Goal: Book appointment/travel/reservation

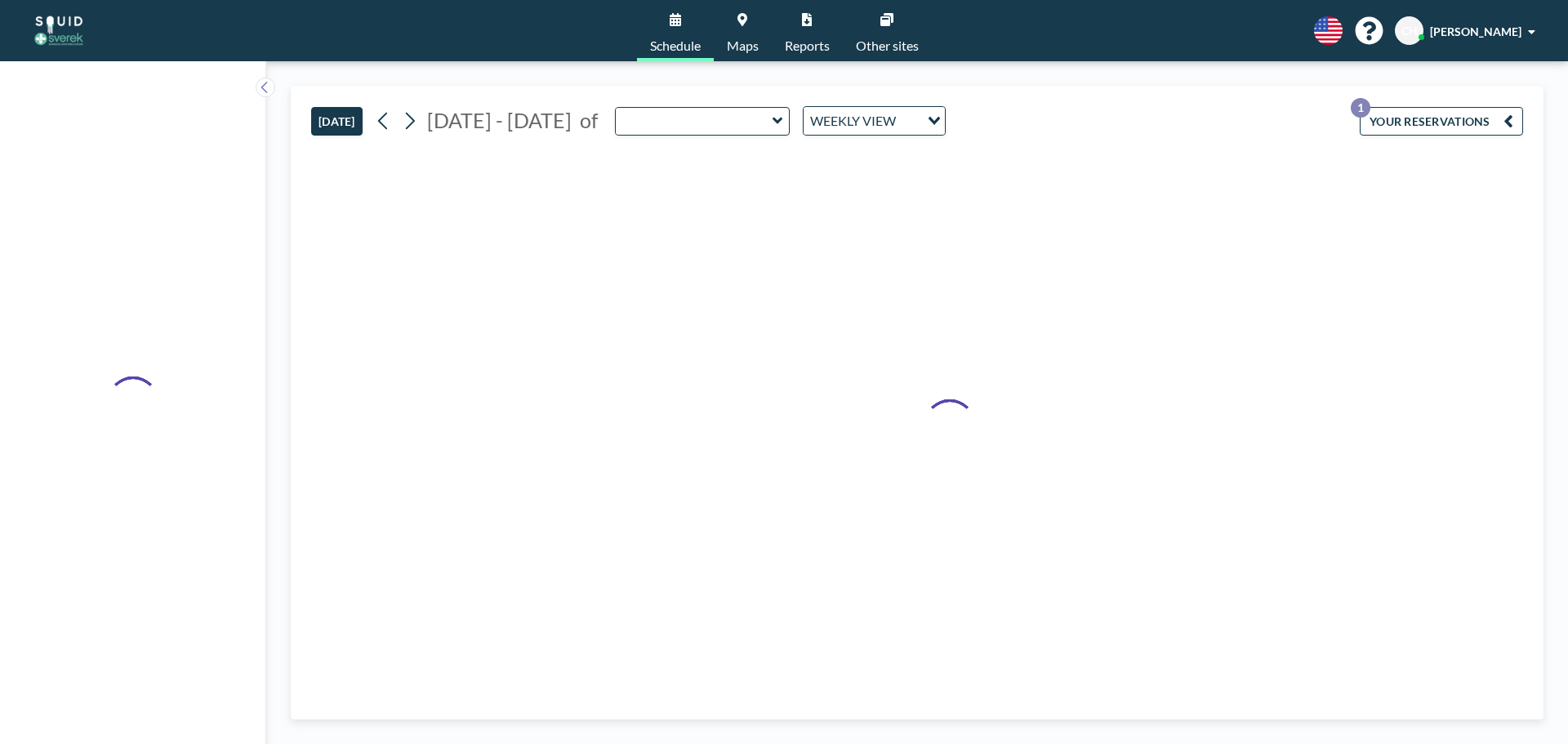
type input "Conference Room"
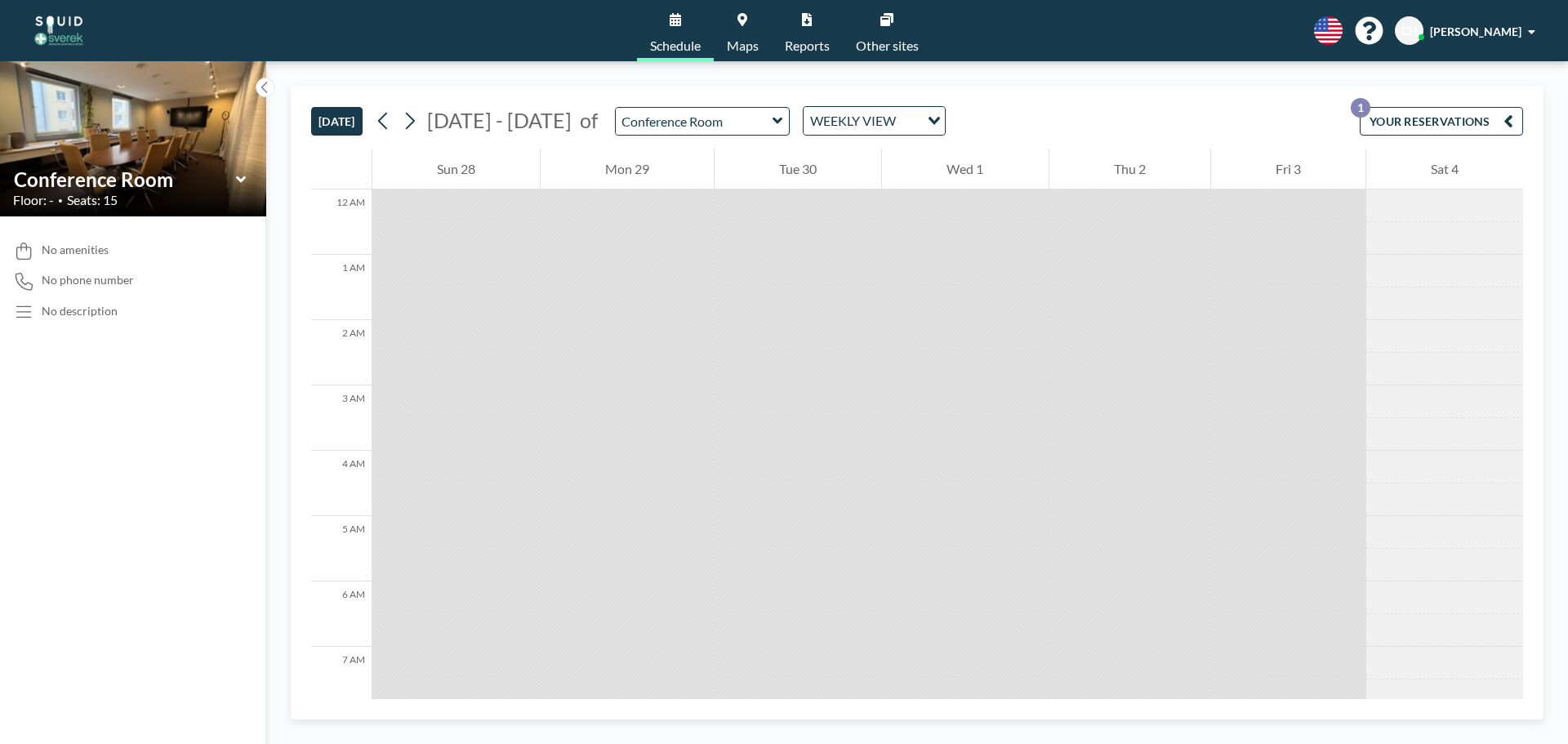
scroll to position [572, 0]
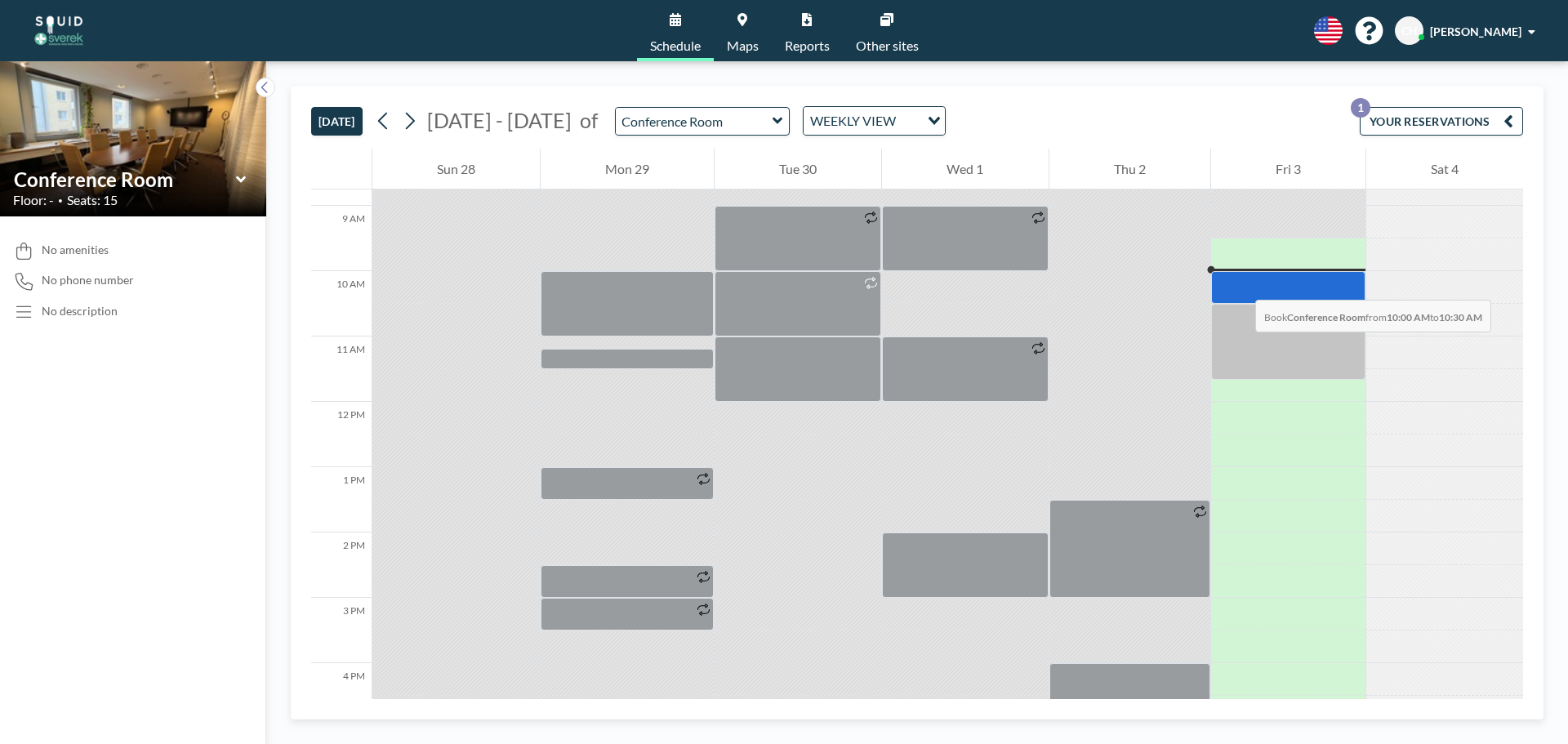
click at [1240, 284] on div at bounding box center [1289, 287] width 155 height 33
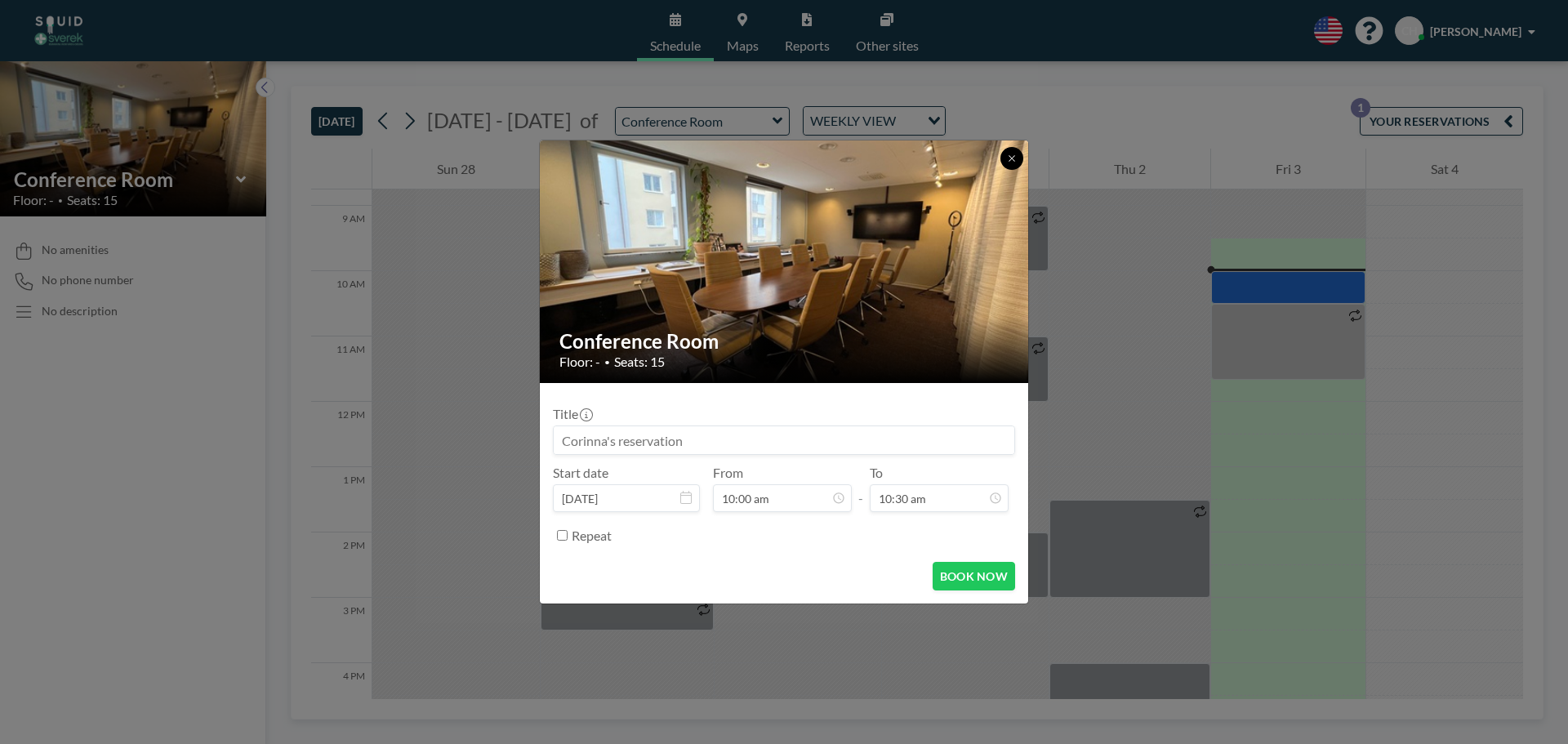
click at [1010, 158] on icon at bounding box center [1012, 159] width 10 height 10
